Goal: Communication & Community: Answer question/provide support

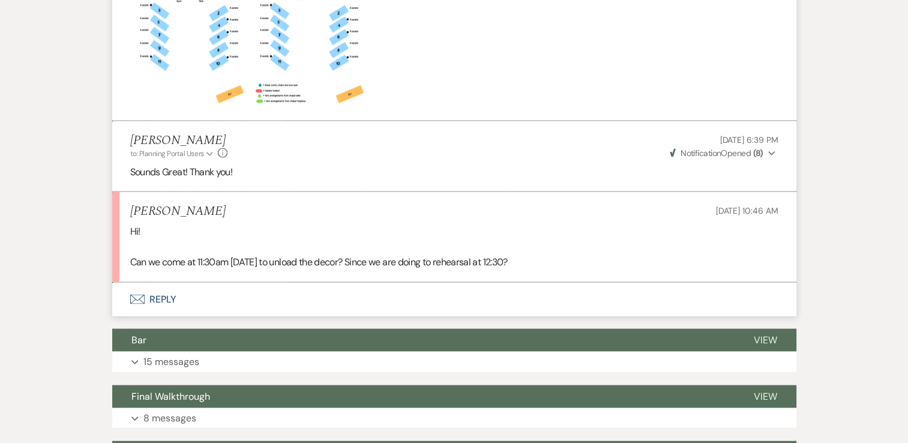
click at [156, 283] on button "Envelope Reply" at bounding box center [454, 300] width 684 height 34
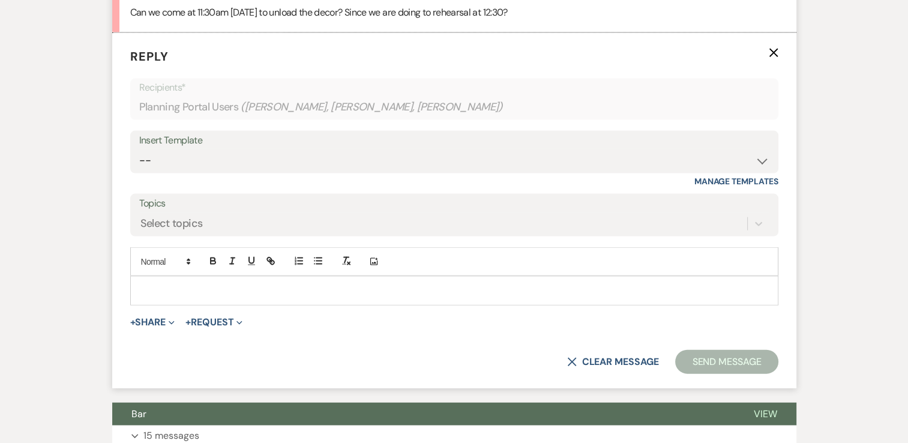
scroll to position [2579, 0]
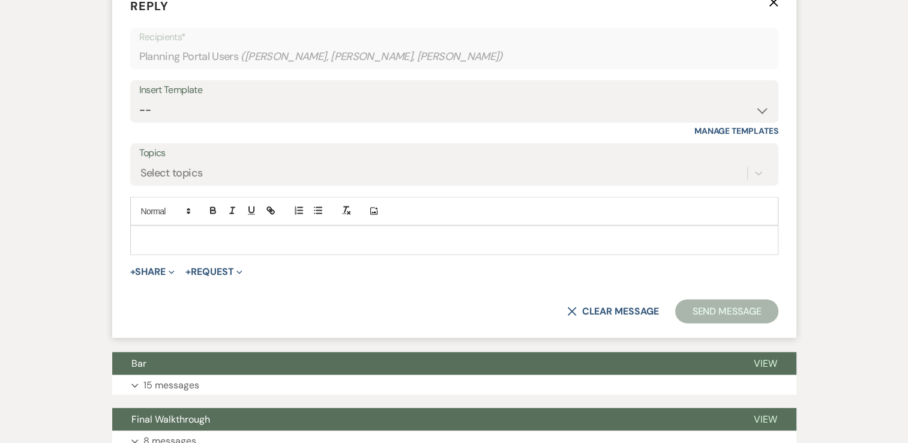
click at [238, 233] on p at bounding box center [454, 239] width 629 height 13
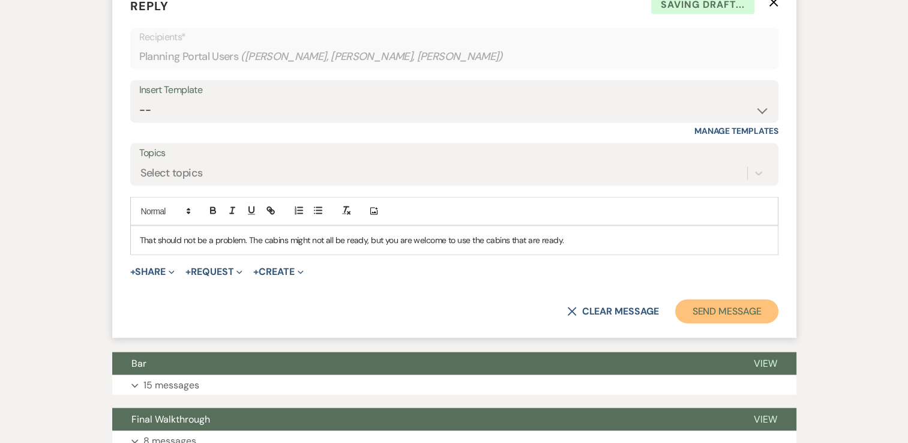
click at [721, 299] on button "Send Message" at bounding box center [726, 311] width 103 height 24
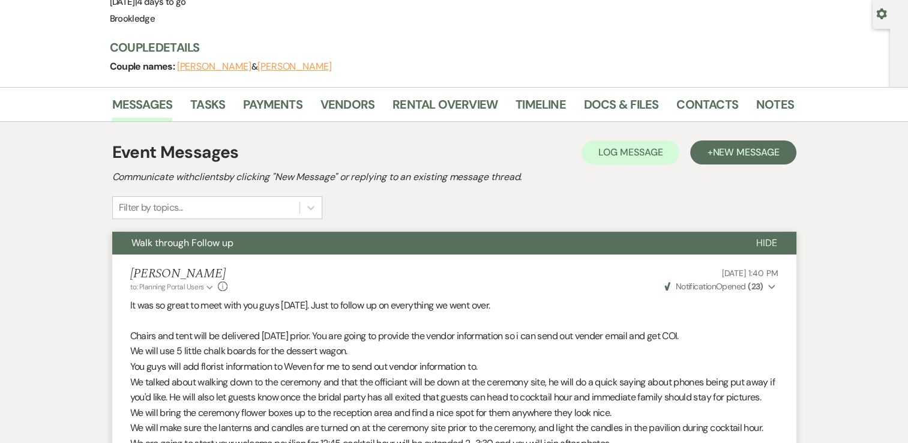
scroll to position [0, 0]
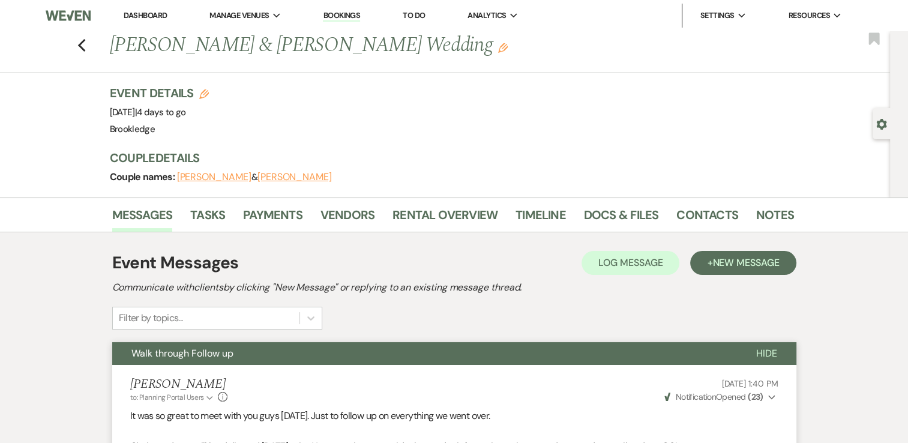
click at [149, 18] on link "Dashboard" at bounding box center [145, 15] width 43 height 10
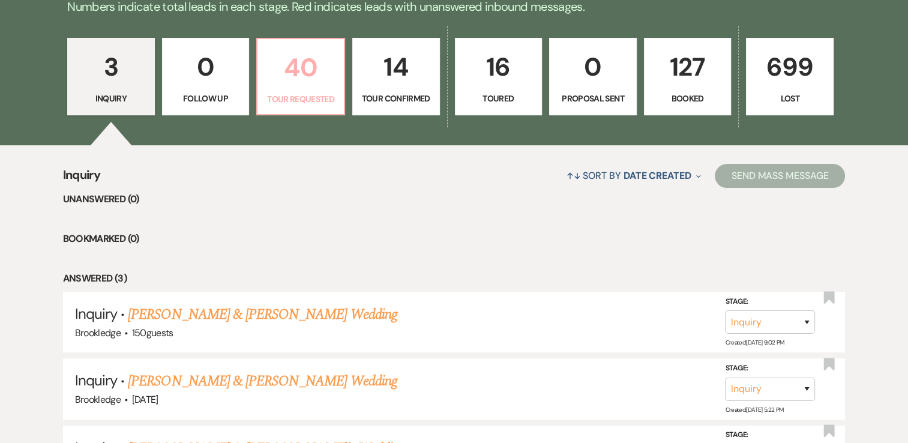
click at [310, 90] on link "40 Tour Requested" at bounding box center [300, 77] width 89 height 78
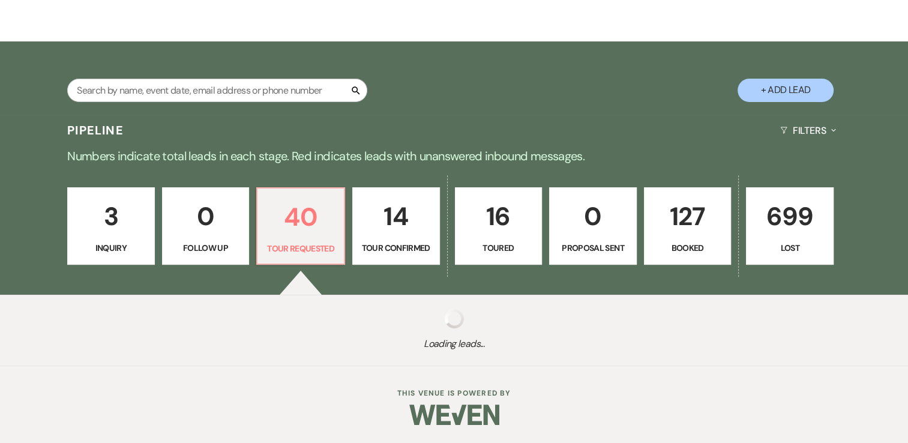
select select "2"
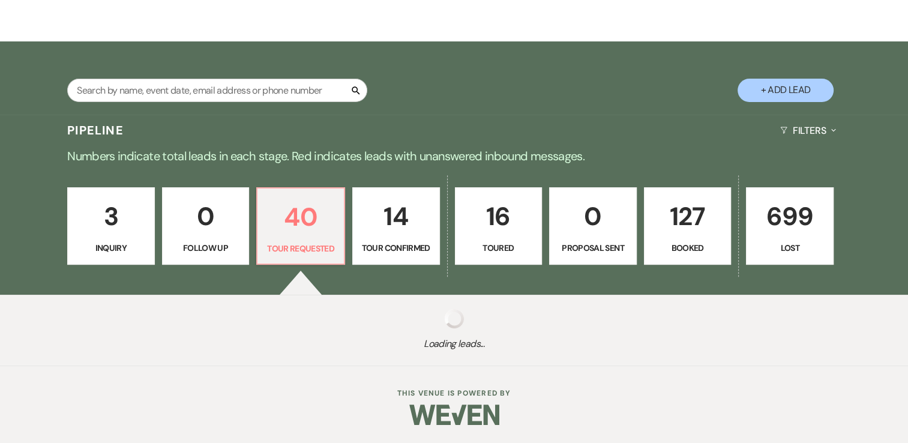
select select "2"
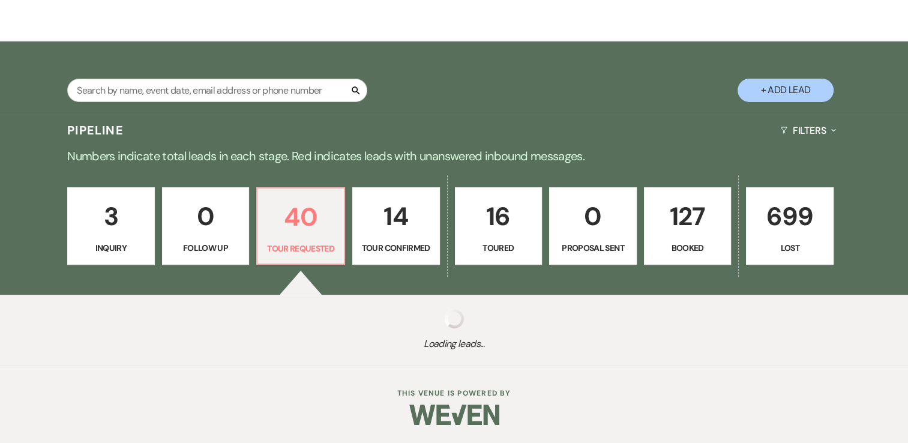
select select "2"
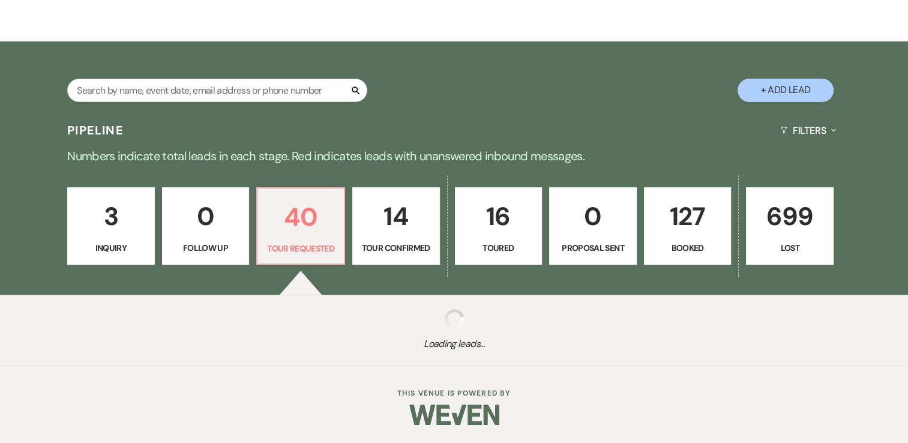
select select "2"
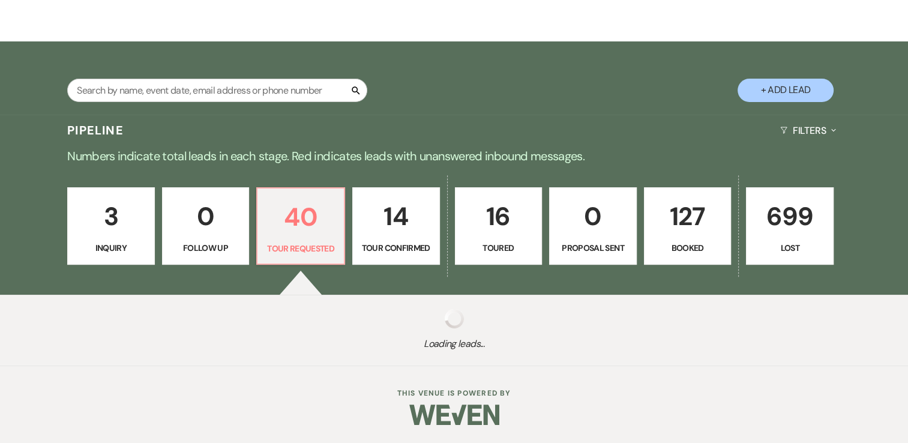
select select "2"
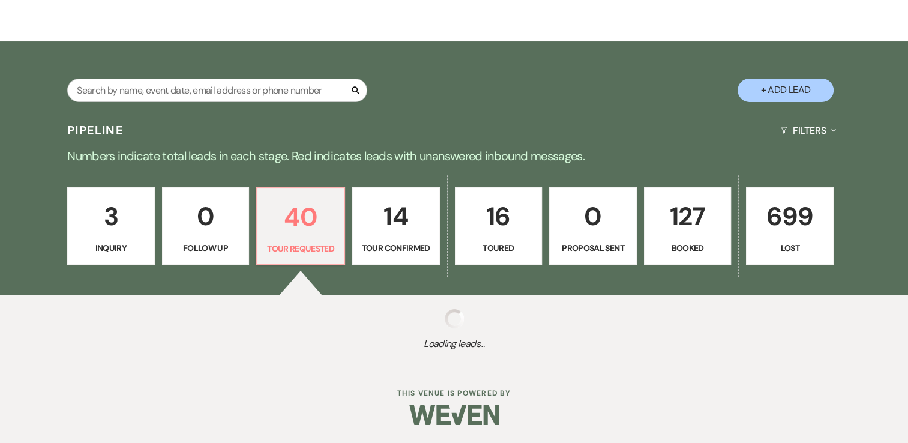
select select "2"
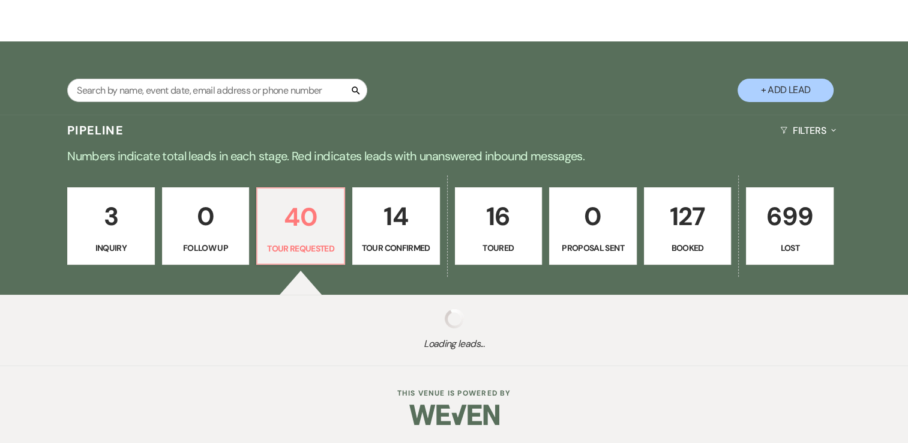
select select "2"
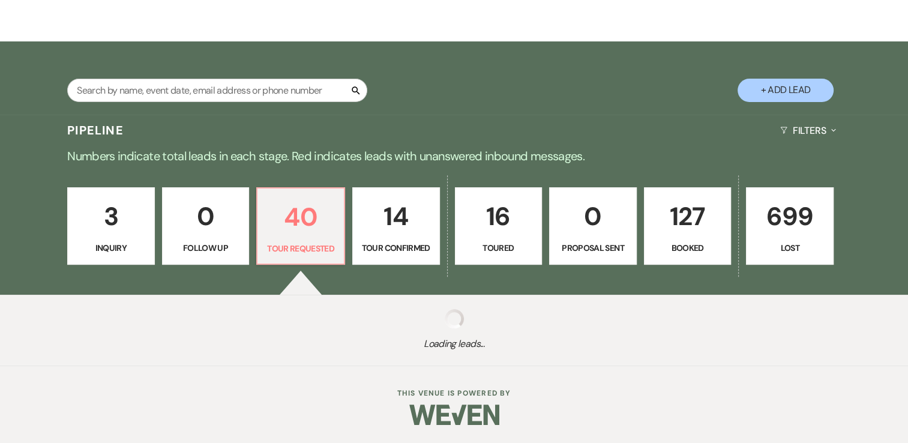
select select "2"
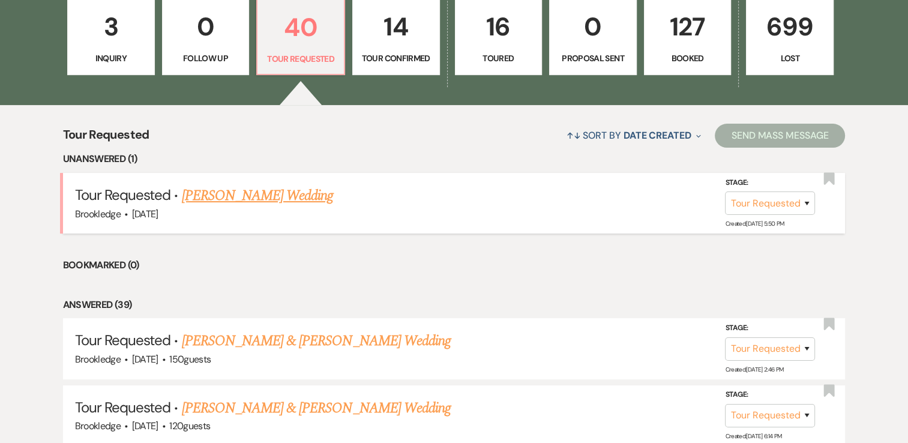
scroll to position [382, 0]
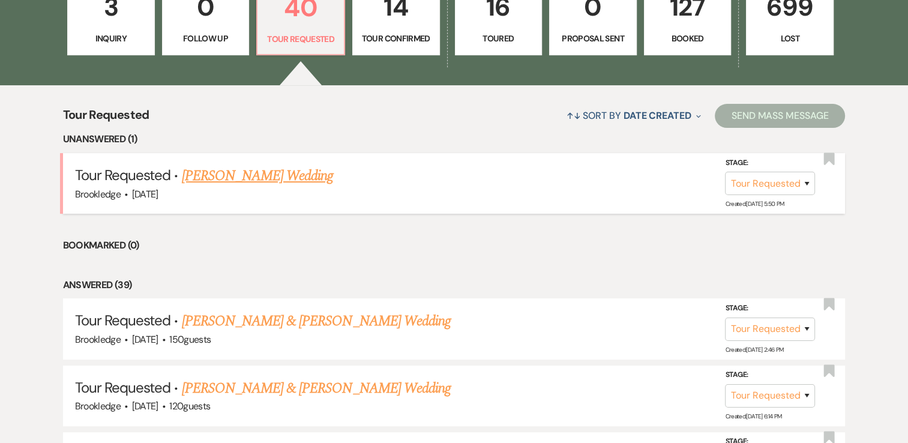
click at [265, 172] on link "[PERSON_NAME] Wedding" at bounding box center [258, 176] width 152 height 22
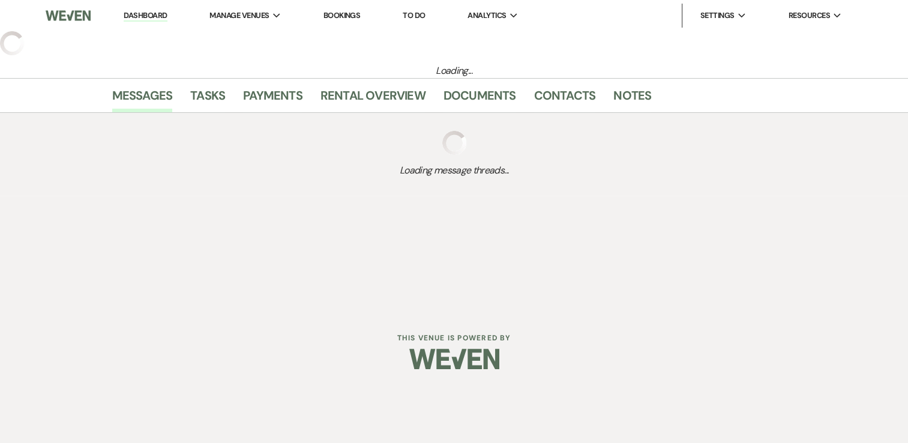
select select "2"
select select "5"
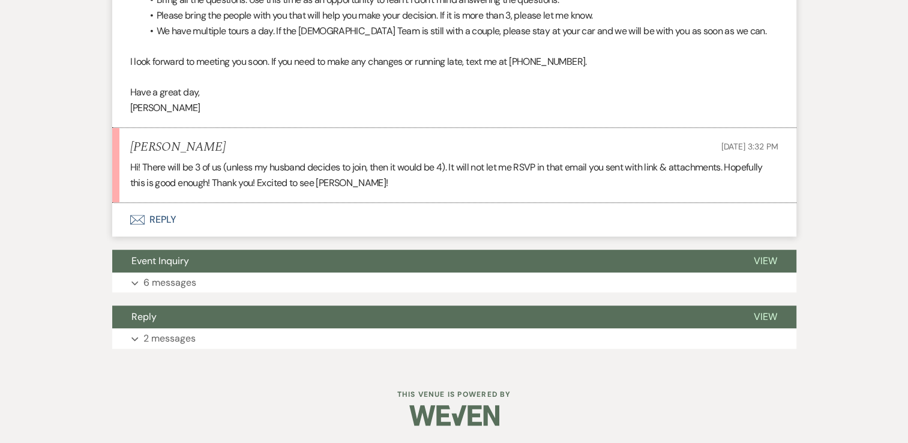
scroll to position [703, 0]
click at [166, 217] on button "Envelope Reply" at bounding box center [454, 220] width 684 height 34
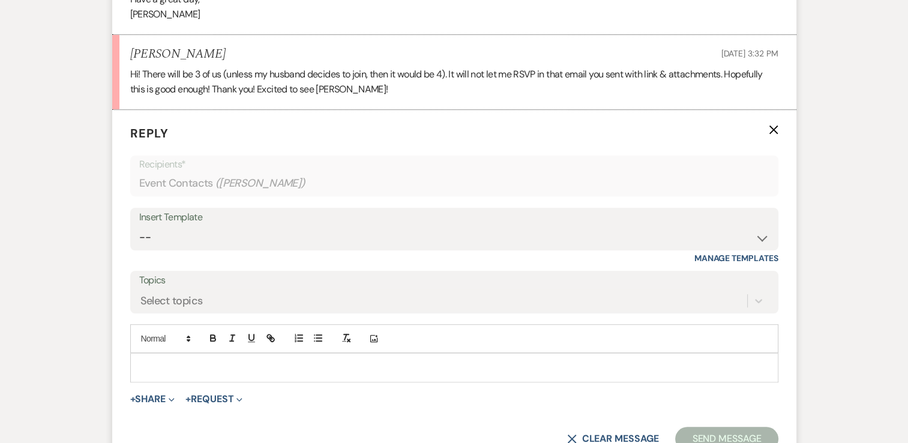
scroll to position [823, 0]
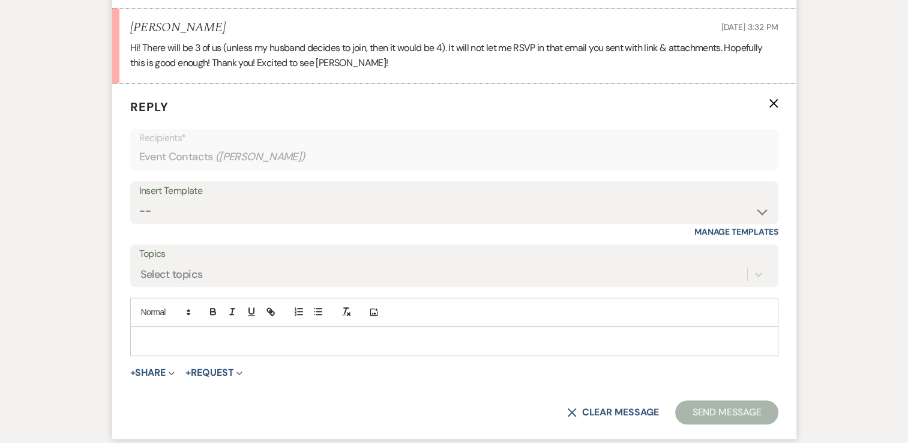
click at [241, 337] on p at bounding box center [454, 340] width 629 height 13
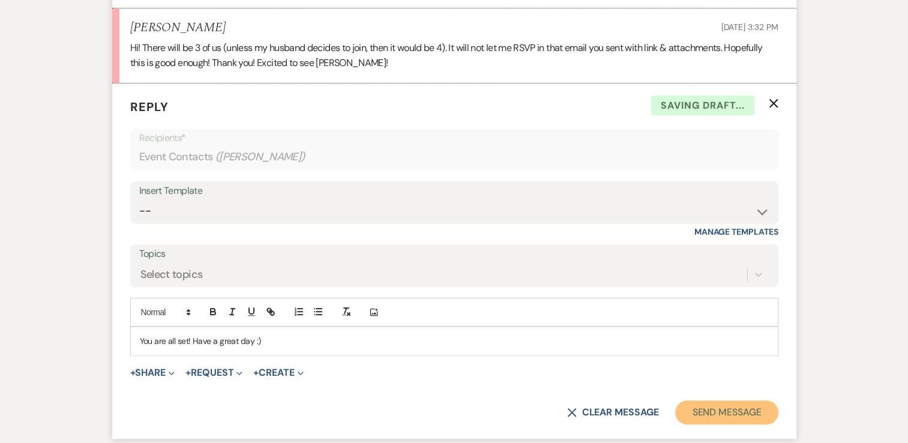
click at [742, 411] on button "Send Message" at bounding box center [726, 412] width 103 height 24
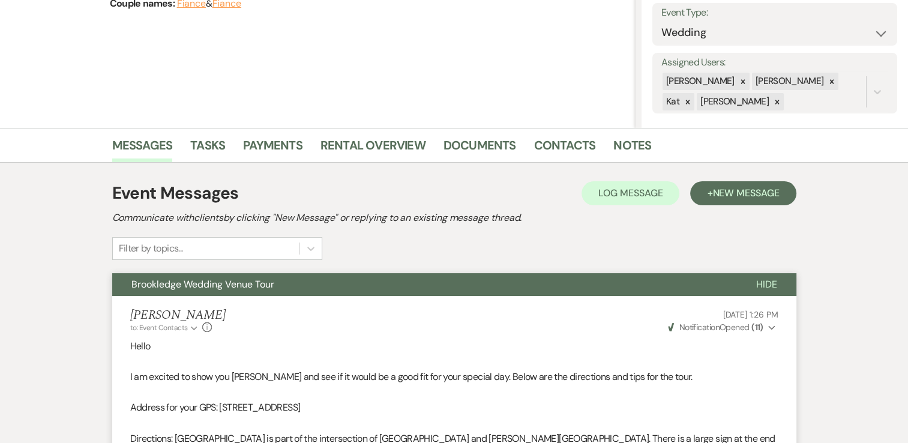
scroll to position [0, 0]
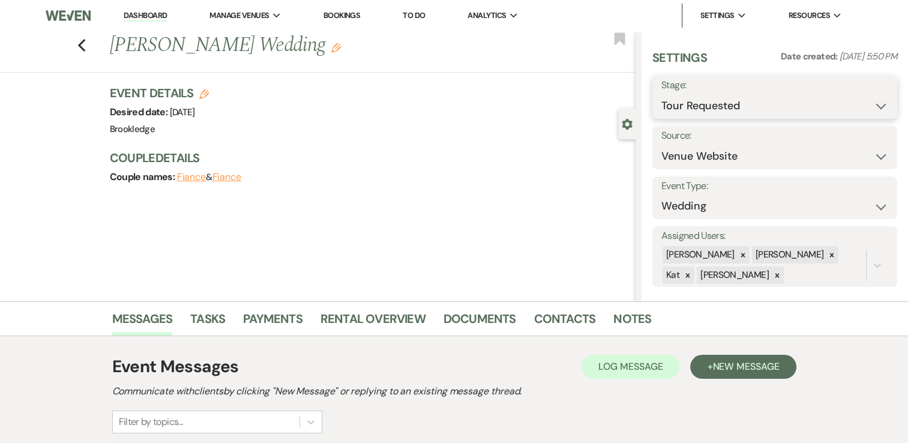
click at [854, 106] on select "Inquiry Follow Up Tour Requested Tour Confirmed Toured Proposal Sent Booked Lost" at bounding box center [774, 105] width 227 height 23
select select "4"
click at [661, 94] on select "Inquiry Follow Up Tour Requested Tour Confirmed Toured Proposal Sent Booked Lost" at bounding box center [774, 105] width 227 height 23
drag, startPoint x: 853, startPoint y: 102, endPoint x: 844, endPoint y: 100, distance: 9.8
click at [853, 101] on button "Save" at bounding box center [872, 97] width 50 height 24
